Goal: Find specific page/section

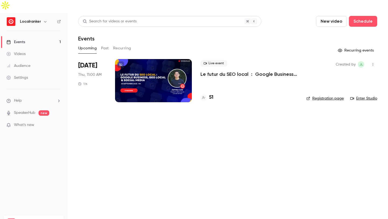
click at [213, 94] on h4 "51" at bounding box center [211, 97] width 4 height 7
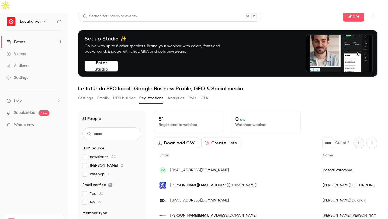
scroll to position [139, 0]
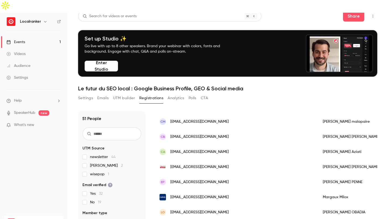
click at [126, 127] on input "text" at bounding box center [111, 133] width 59 height 13
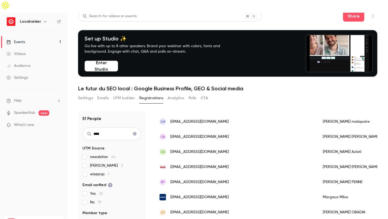
scroll to position [0, 0]
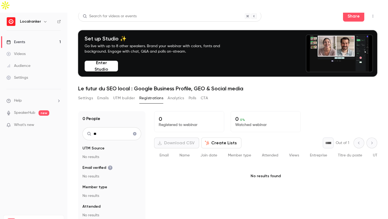
type input "*"
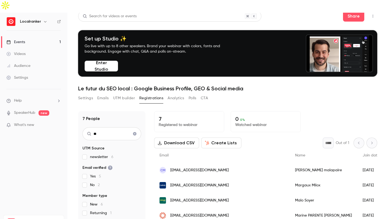
type input "*"
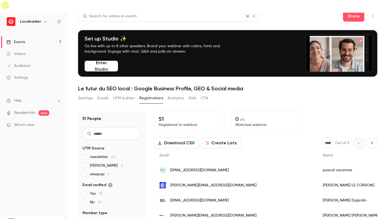
type input "*"
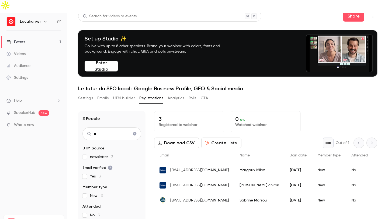
type input "**"
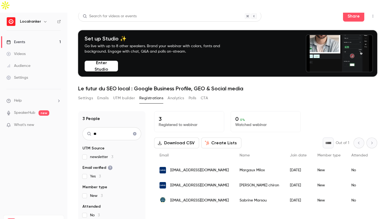
click at [136, 132] on icon "Clear search" at bounding box center [135, 134] width 4 height 4
